Goal: Transaction & Acquisition: Purchase product/service

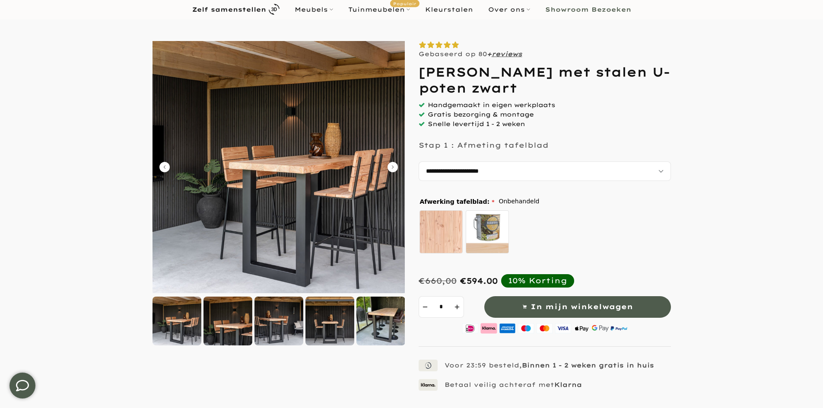
scroll to position [86, 0]
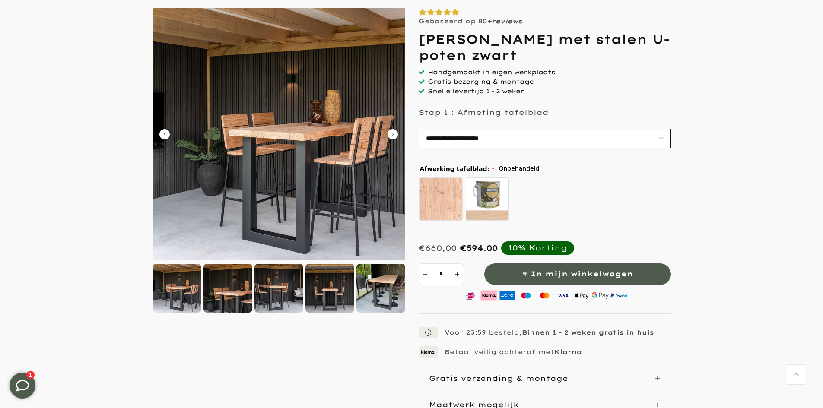
click at [488, 134] on select "**********" at bounding box center [544, 138] width 252 height 19
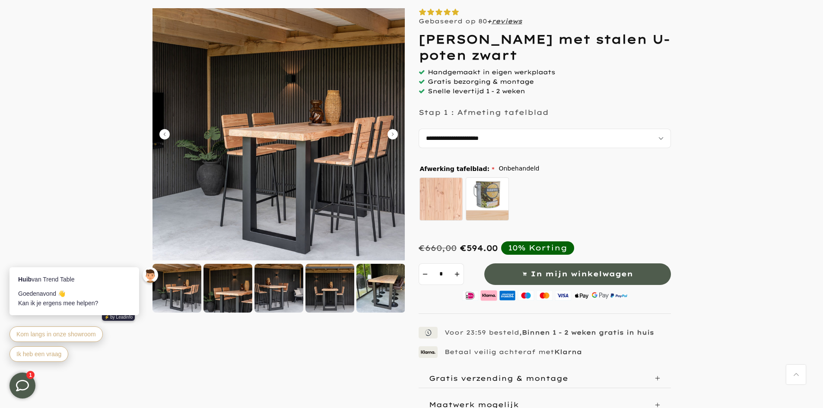
click at [568, 110] on div "Stap 1 : Afmeting tafelblad" at bounding box center [544, 112] width 252 height 13
